Goal: Task Accomplishment & Management: Manage account settings

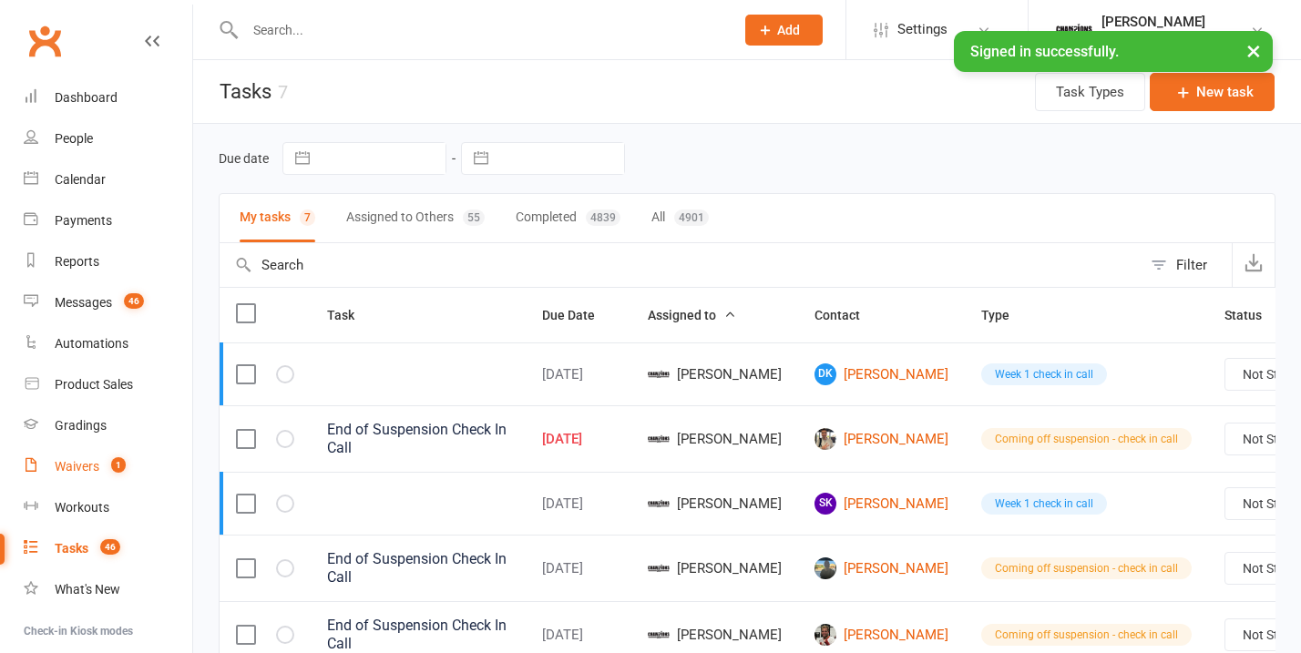
click at [91, 461] on div "Waivers" at bounding box center [77, 466] width 45 height 15
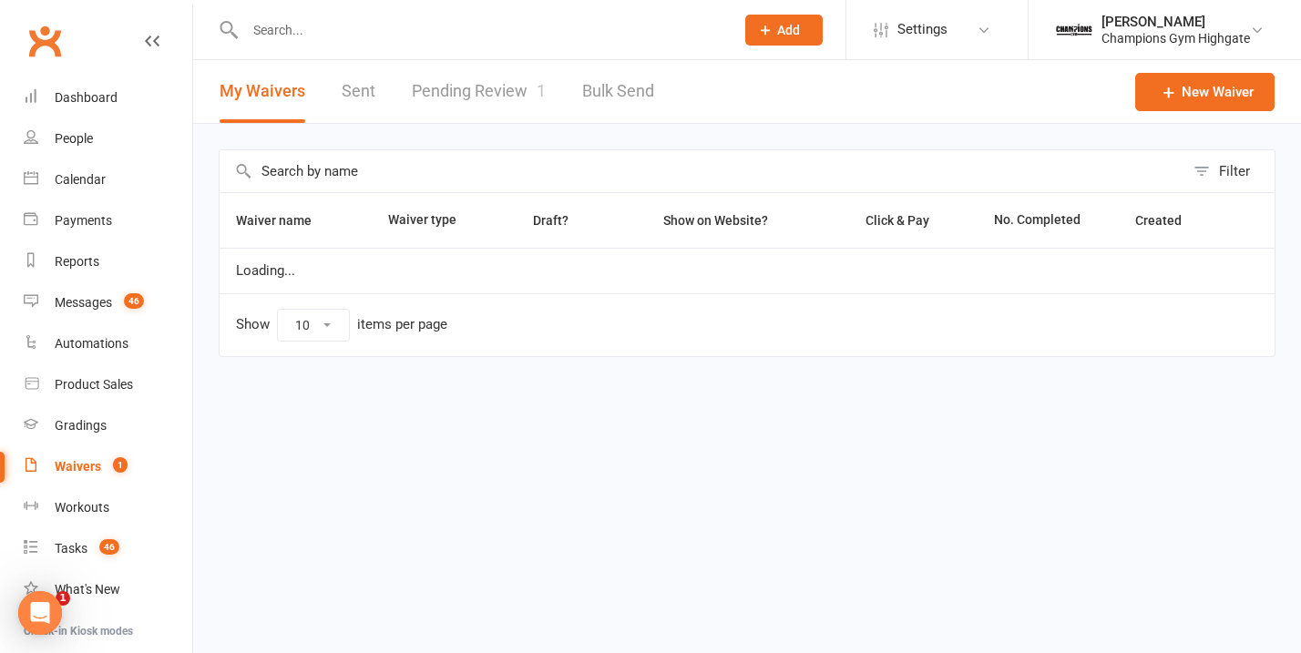
click at [456, 124] on div "Filter Waiver name Waiver type Draft? Show on Website? Click & Pay No. Complete…" at bounding box center [747, 266] width 1108 height 284
click at [456, 101] on link "Pending Review 1" at bounding box center [479, 91] width 134 height 63
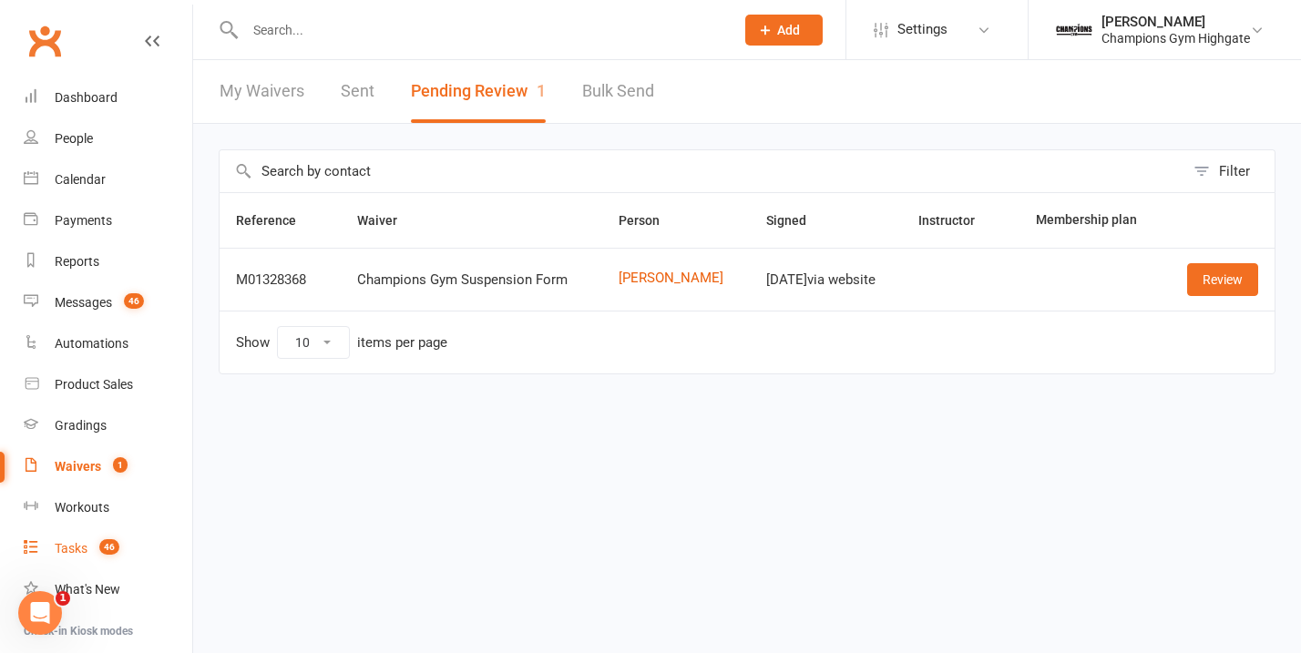
click at [86, 552] on div "Tasks" at bounding box center [71, 548] width 33 height 15
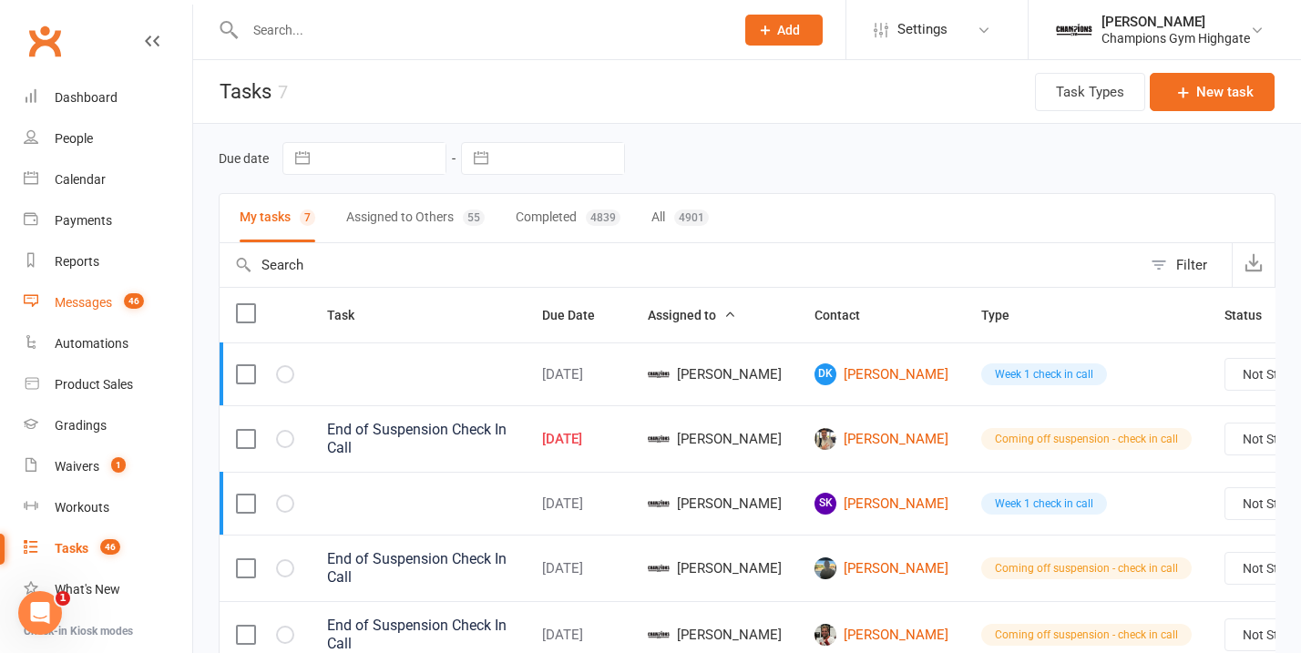
click at [125, 307] on count-badge "46" at bounding box center [129, 302] width 29 height 15
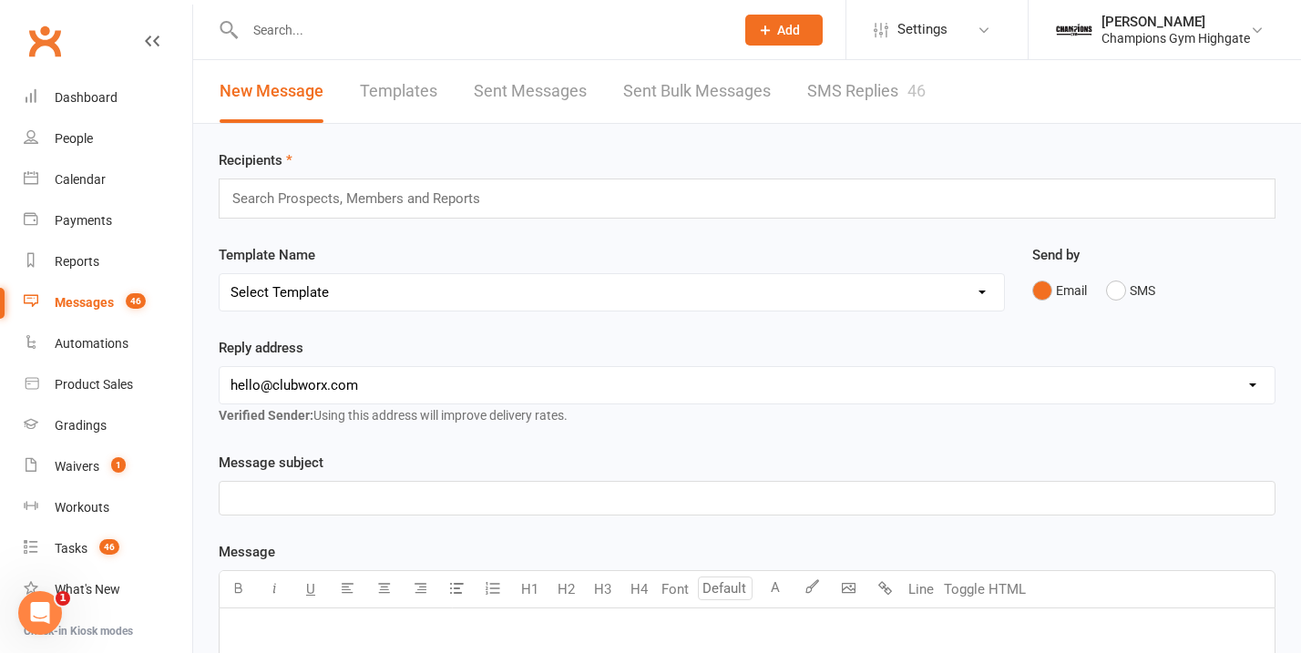
click at [827, 93] on link "SMS Replies 46" at bounding box center [866, 91] width 118 height 63
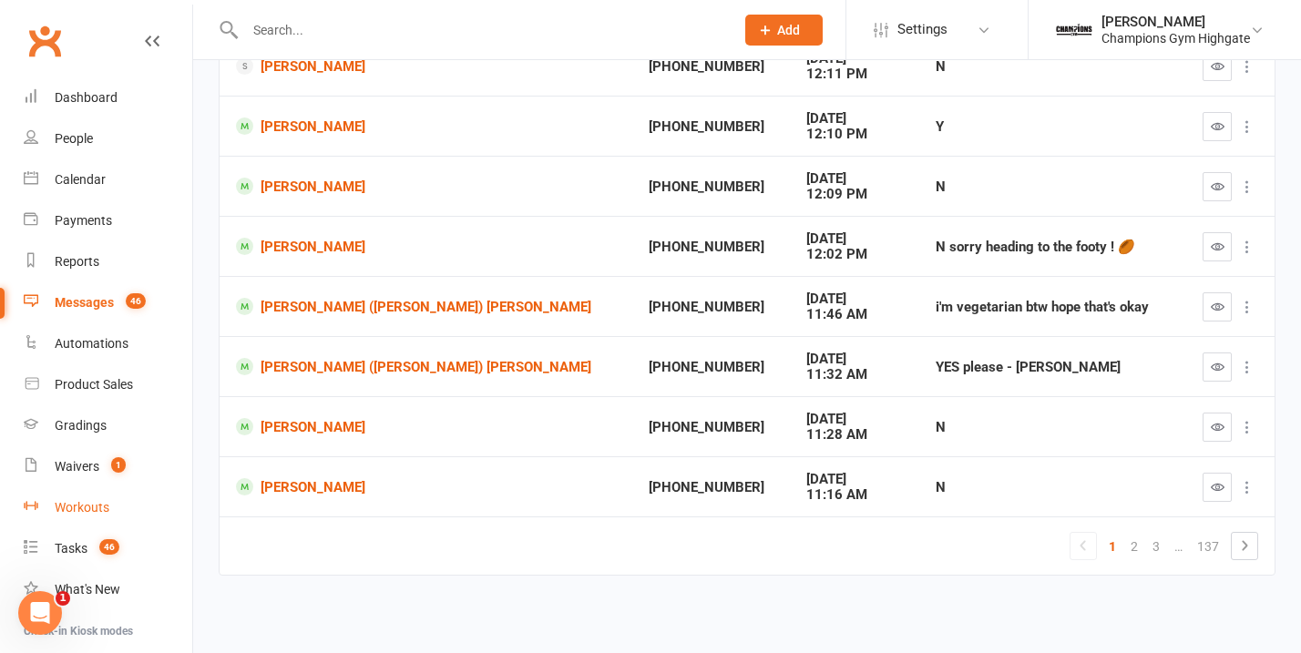
scroll to position [182, 0]
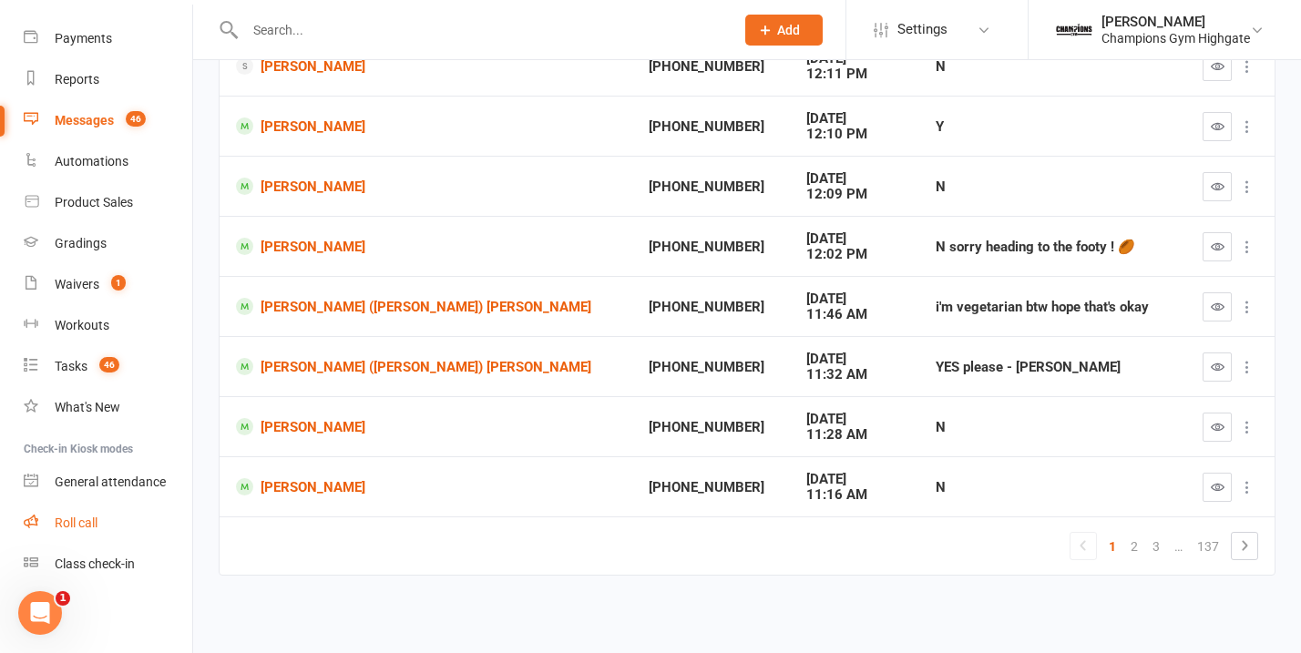
click at [88, 518] on div "Roll call" at bounding box center [76, 523] width 43 height 15
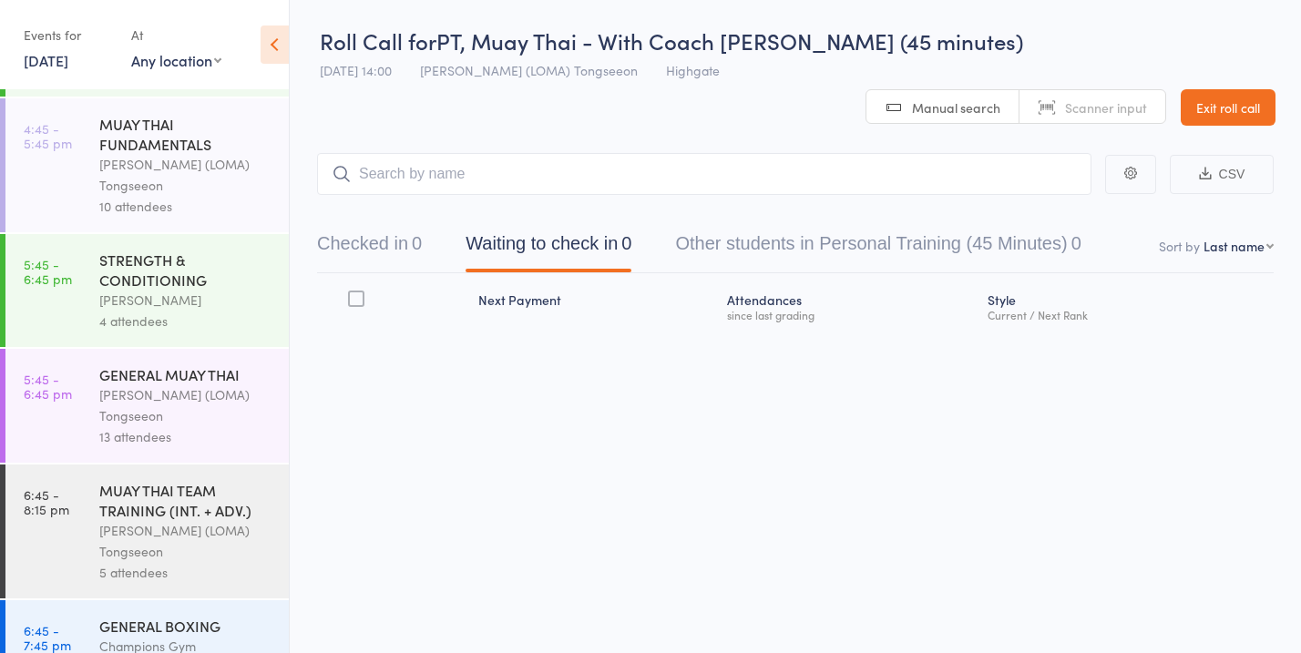
scroll to position [2232, 0]
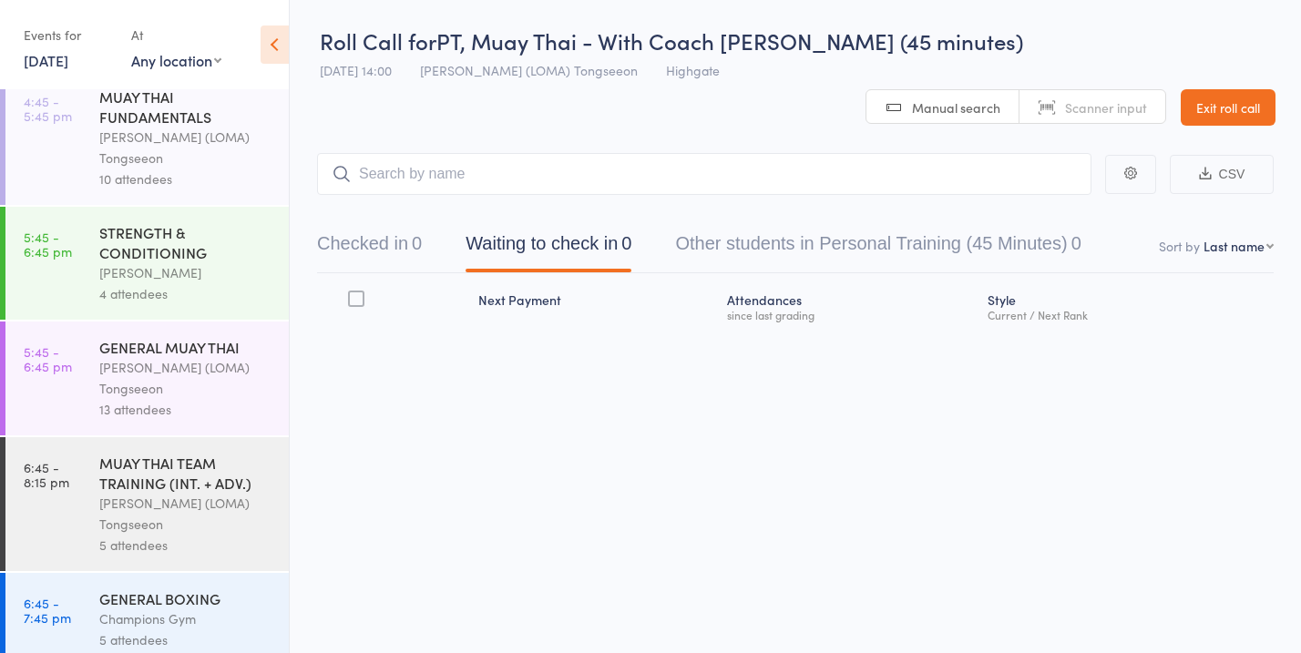
click at [68, 66] on link "[DATE]" at bounding box center [46, 60] width 45 height 20
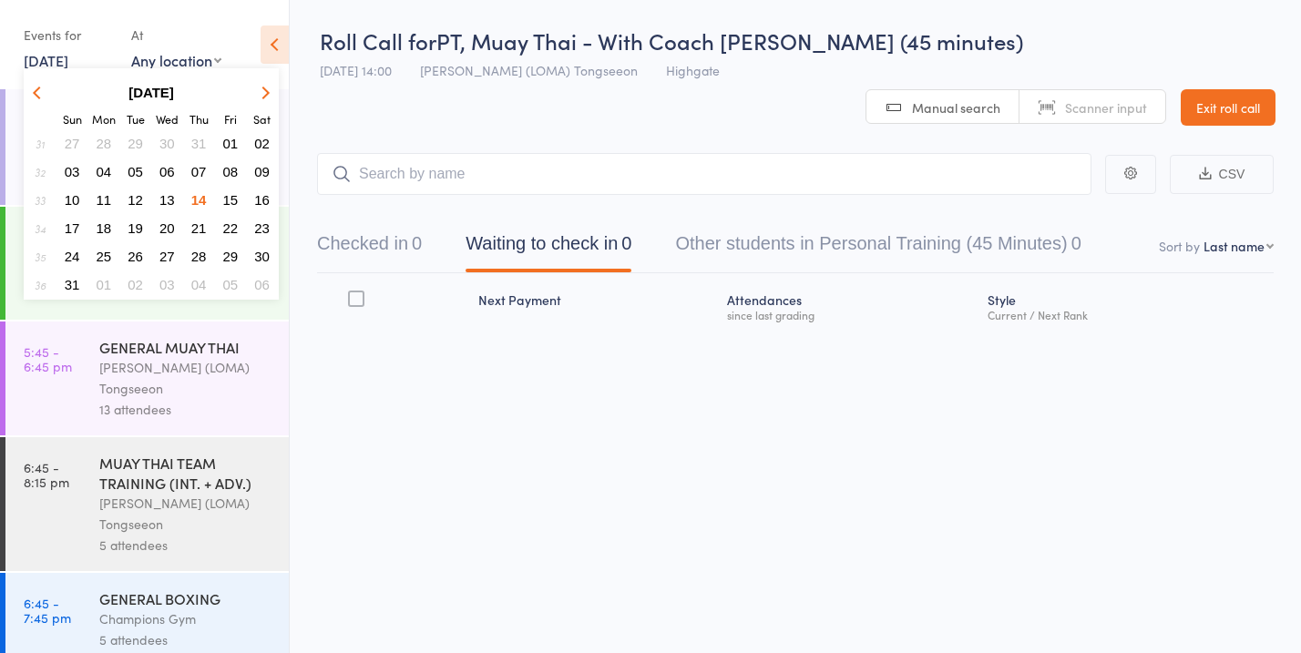
click at [227, 200] on span "15" at bounding box center [230, 199] width 15 height 15
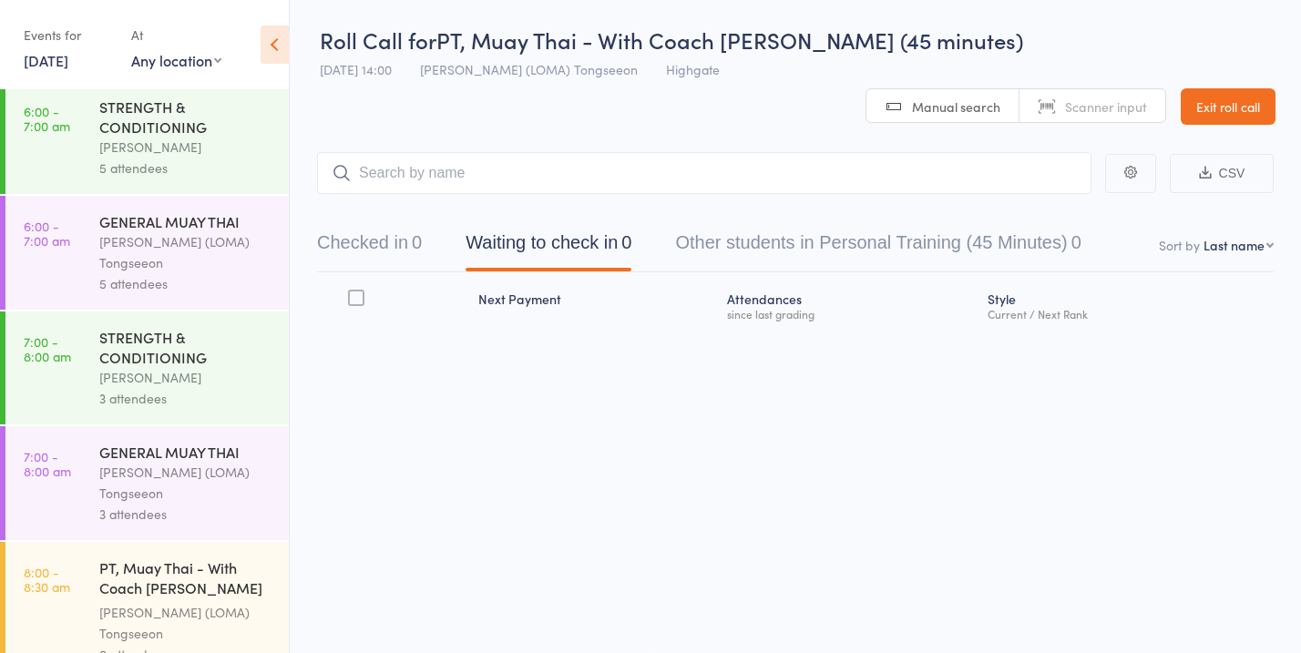
scroll to position [0, 0]
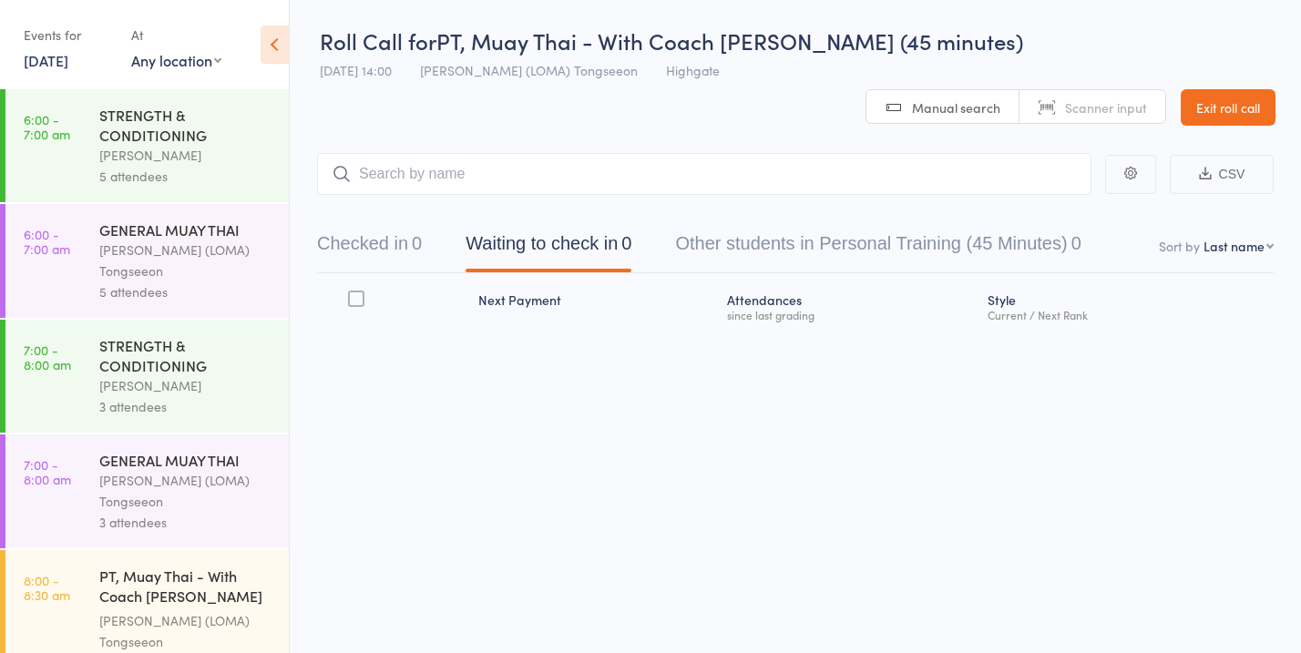
click at [274, 51] on icon at bounding box center [275, 45] width 28 height 38
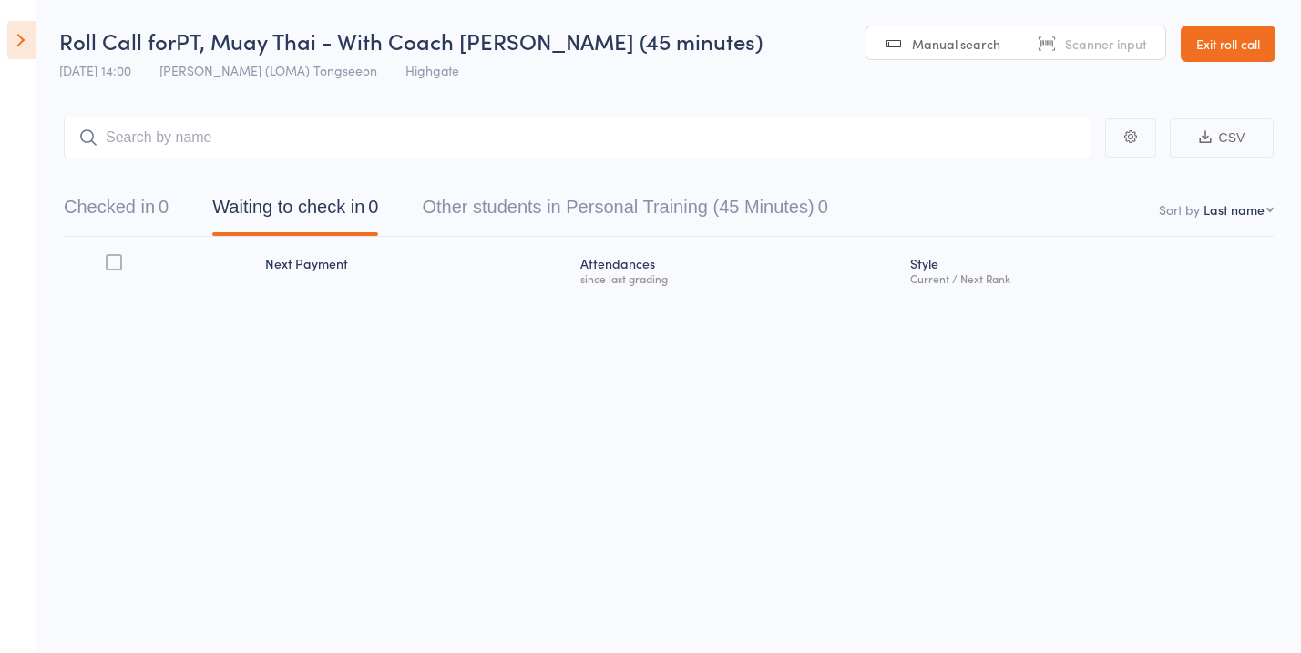
click at [1204, 35] on link "Exit roll call" at bounding box center [1228, 44] width 95 height 36
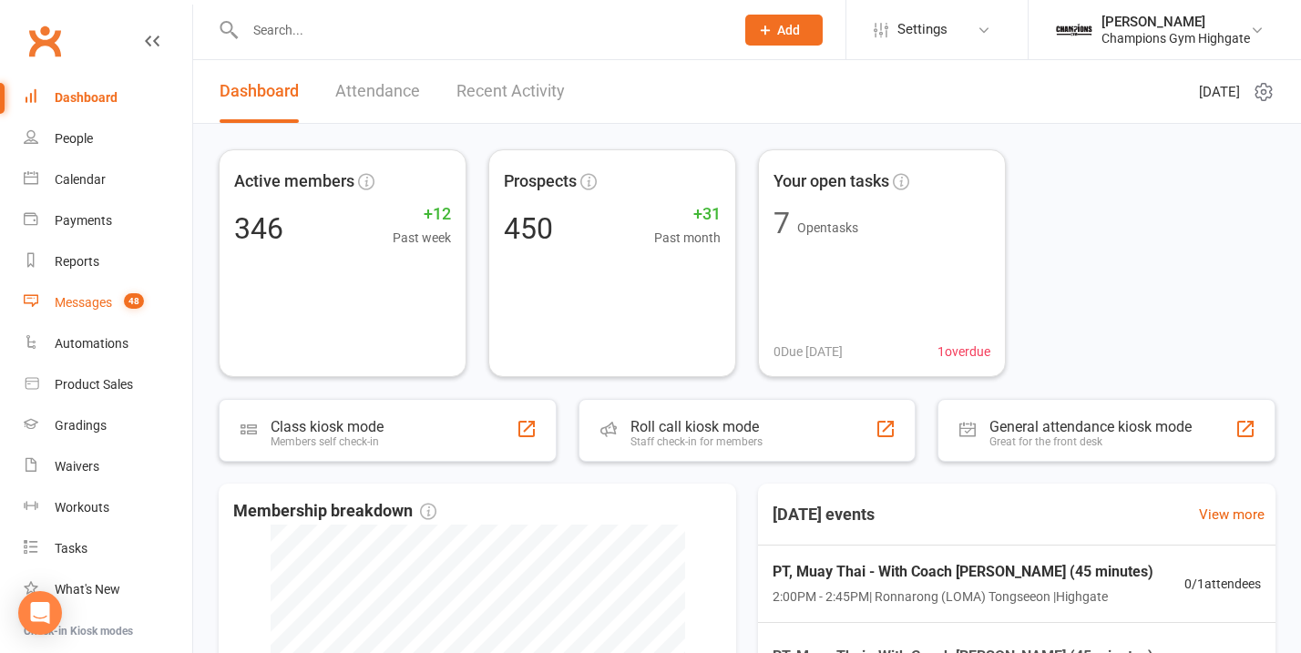
click at [99, 310] on link "Messages 48" at bounding box center [108, 302] width 169 height 41
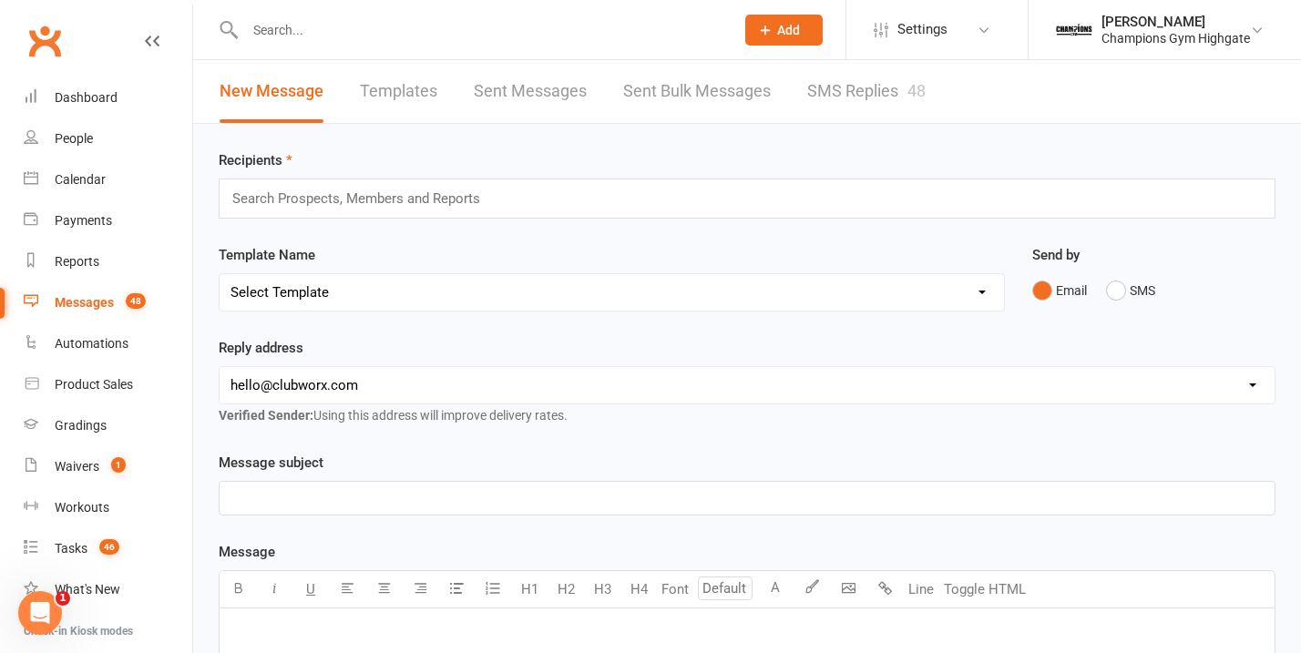
click at [888, 88] on link "SMS Replies 48" at bounding box center [866, 91] width 118 height 63
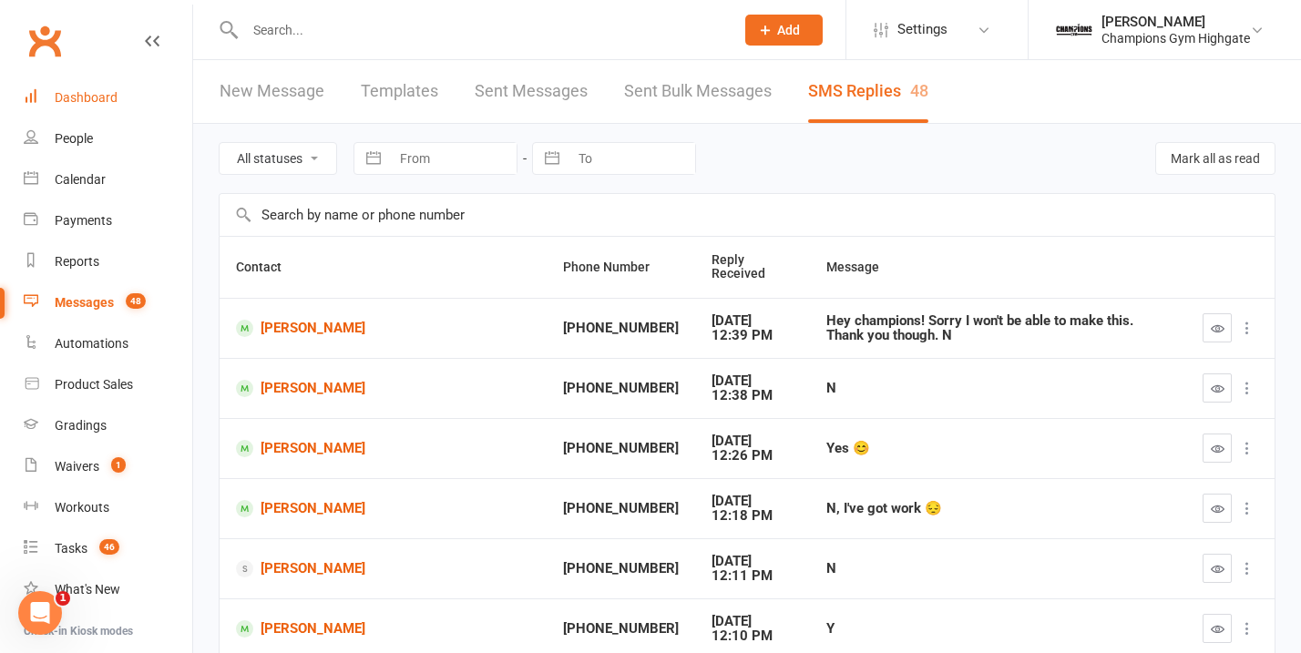
click at [56, 94] on div "Dashboard" at bounding box center [86, 97] width 63 height 15
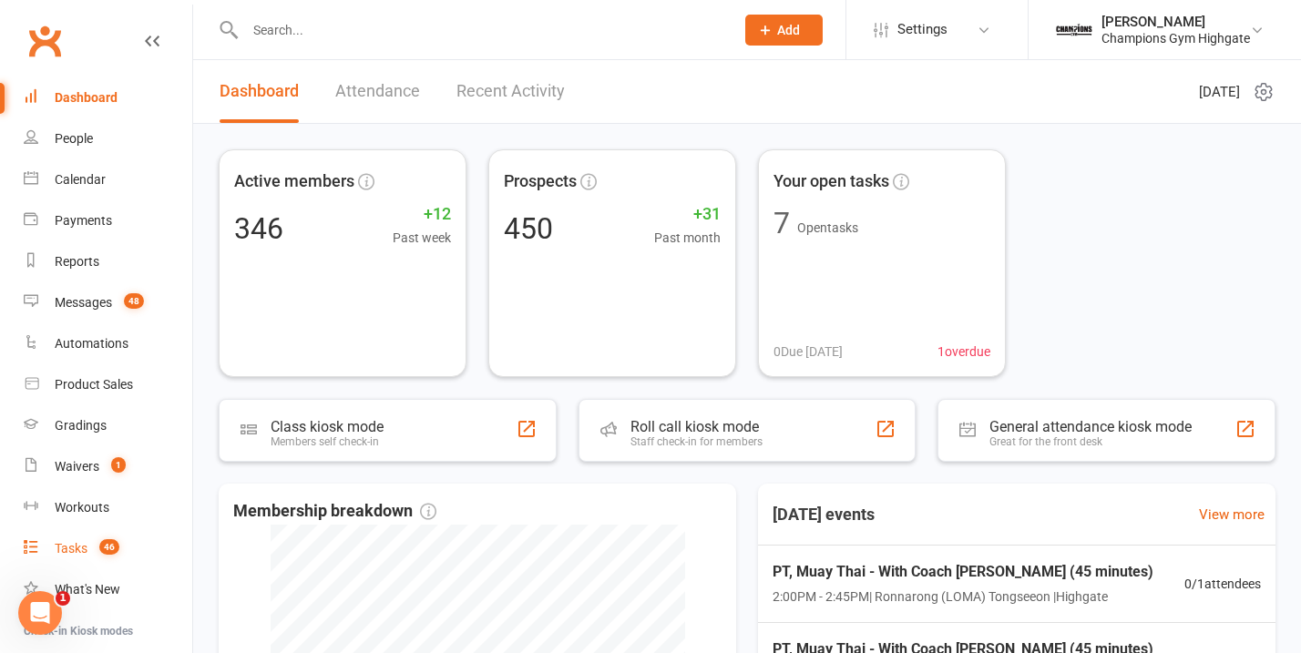
click at [86, 541] on div "Tasks" at bounding box center [71, 548] width 33 height 15
